Goal: Information Seeking & Learning: Learn about a topic

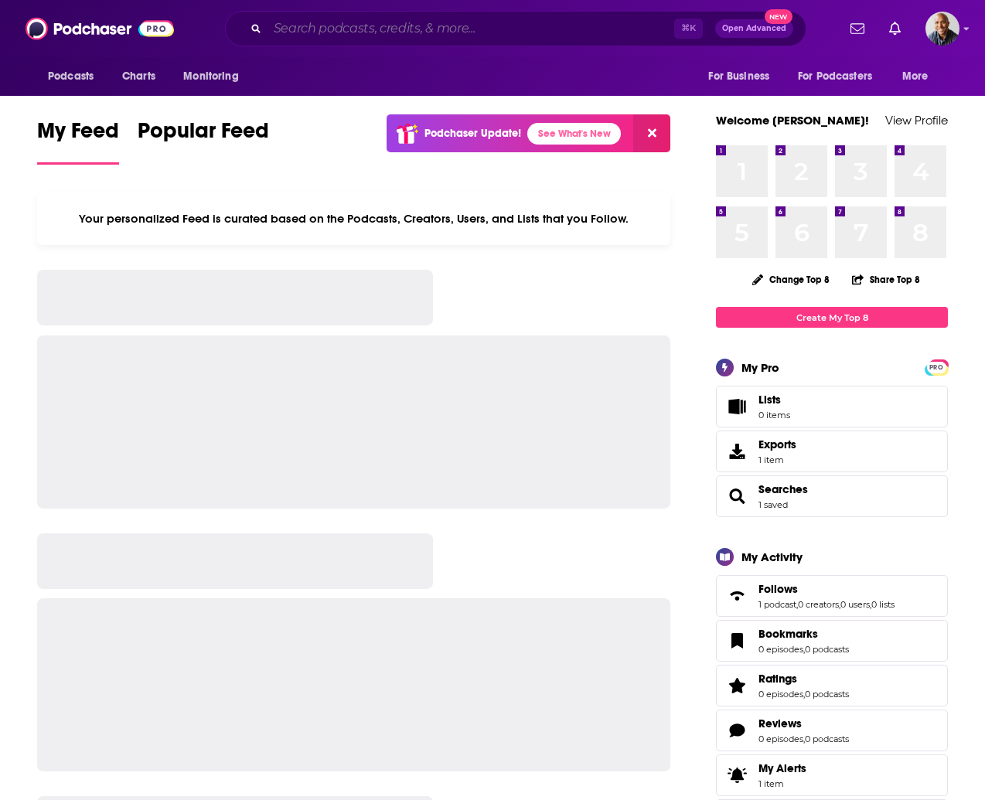
click at [479, 21] on input "Search podcasts, credits, & more..." at bounding box center [470, 28] width 407 height 25
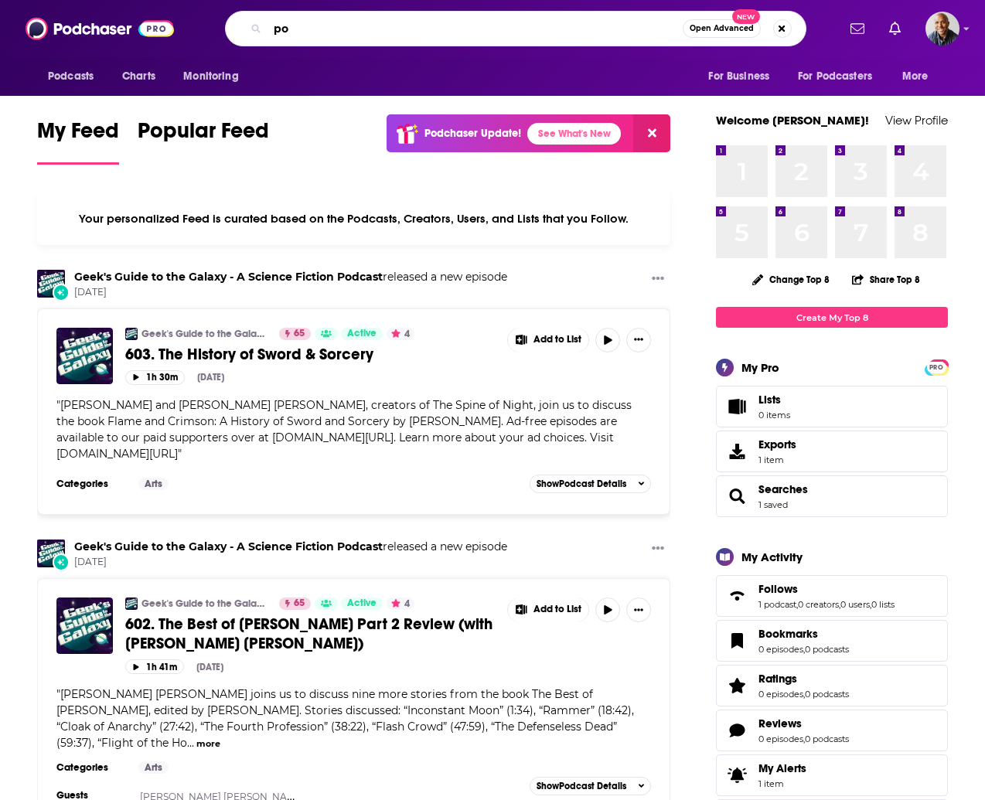
type input "p"
type input "being [DEMOGRAPHIC_DATA]"
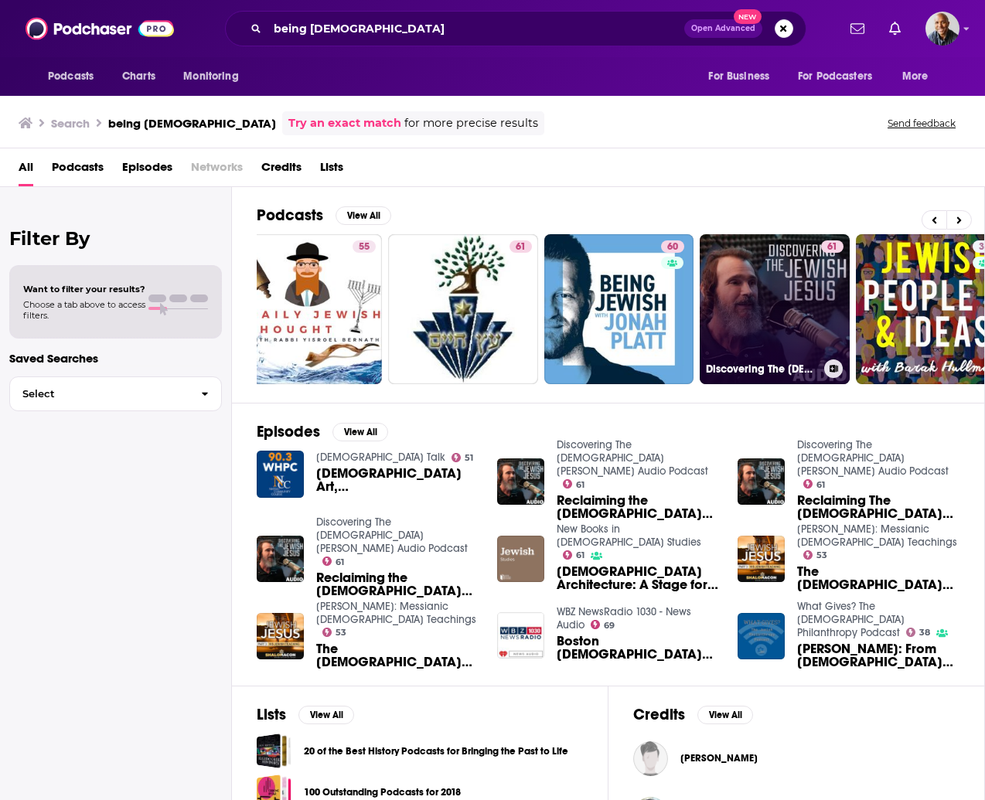
scroll to position [0, 502]
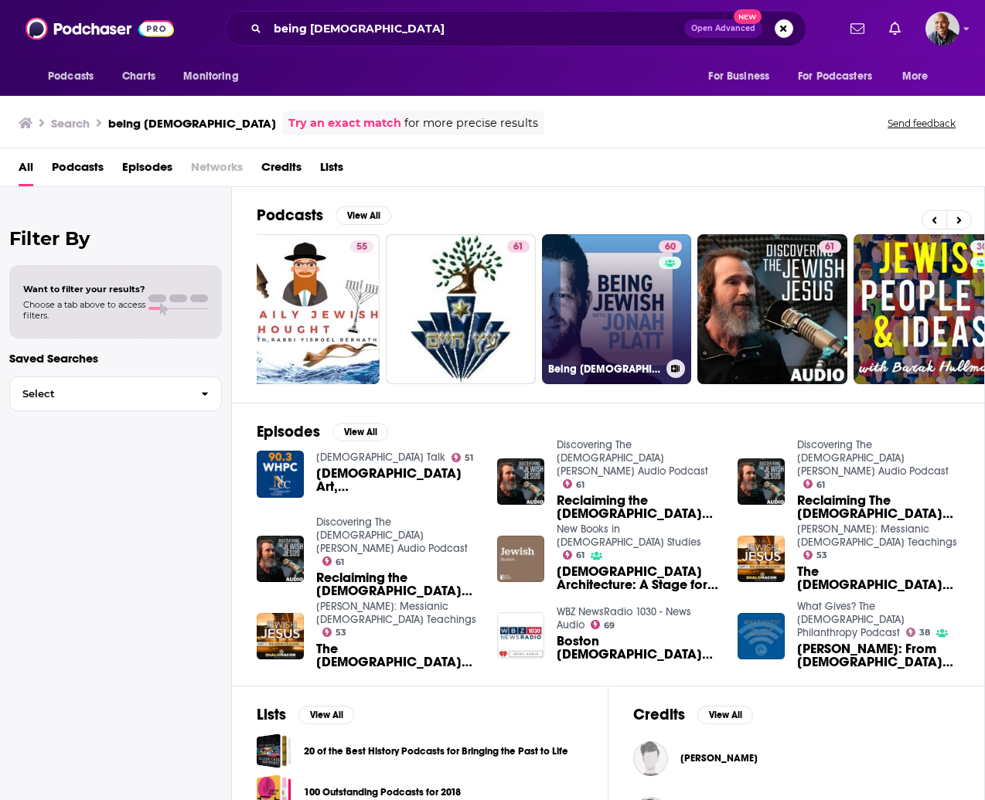
click at [600, 273] on link "60 Being [DEMOGRAPHIC_DATA] with [PERSON_NAME]" at bounding box center [617, 309] width 150 height 150
